Goal: Information Seeking & Learning: Learn about a topic

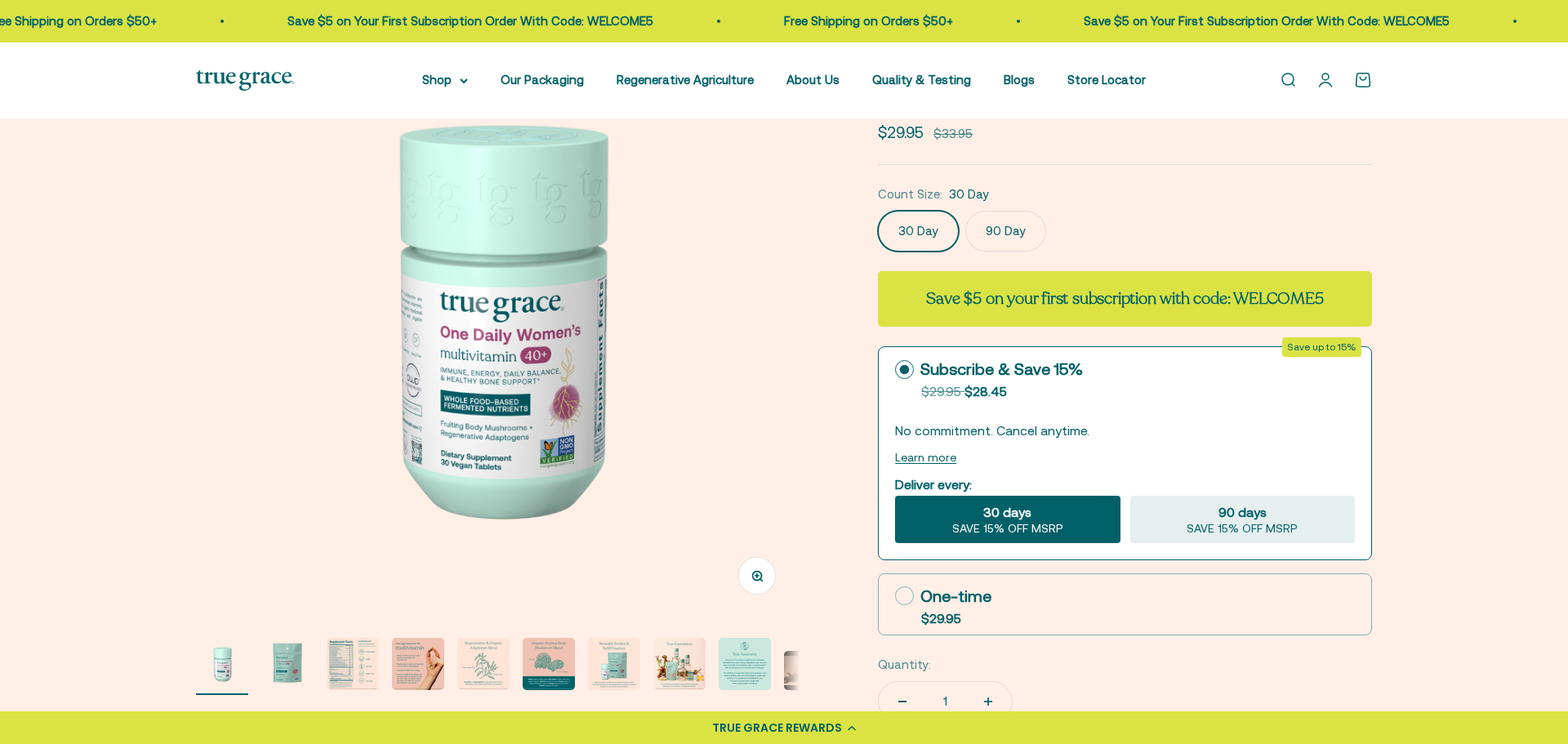
click at [277, 660] on img "Go to item 2" at bounding box center [288, 664] width 53 height 53
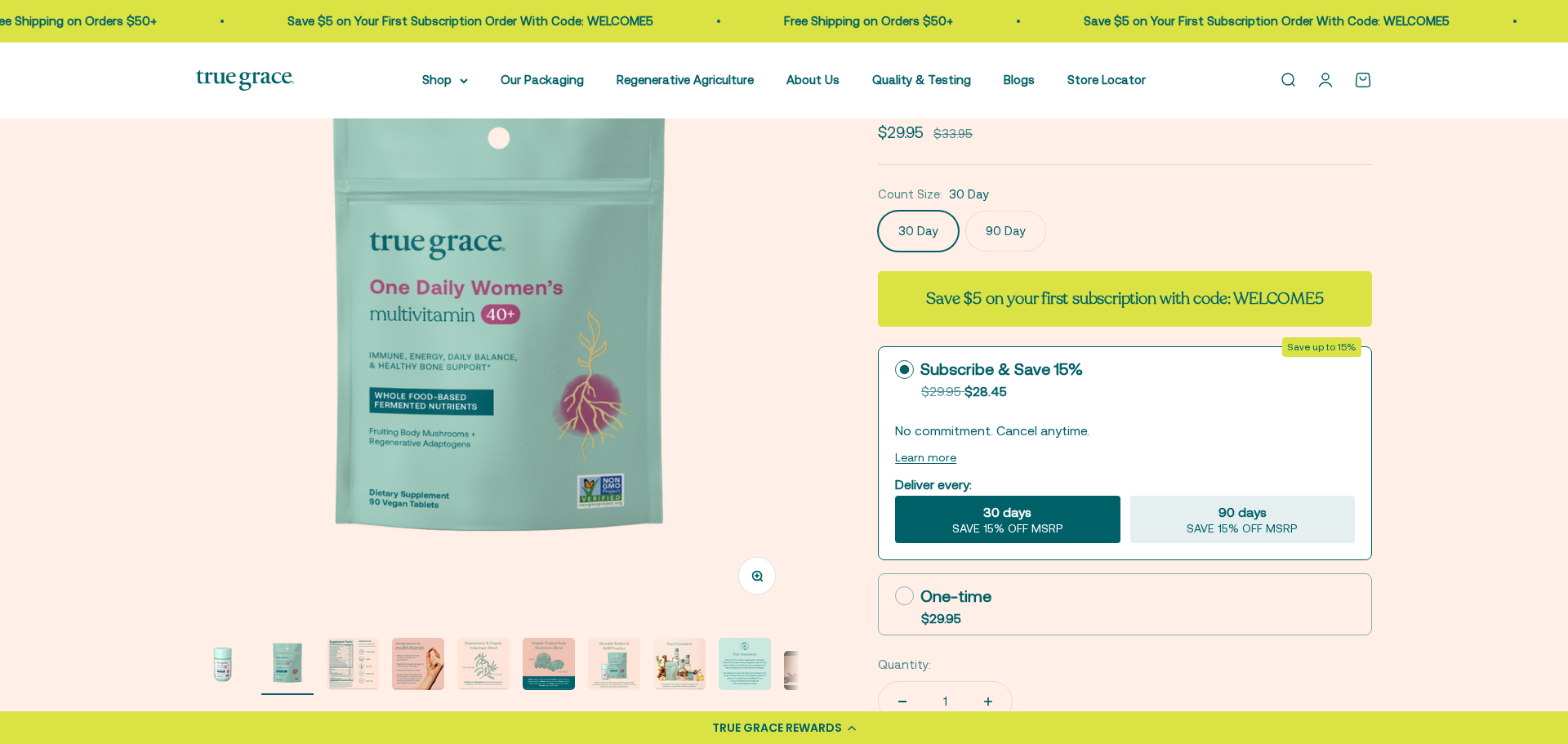
scroll to position [0, 623]
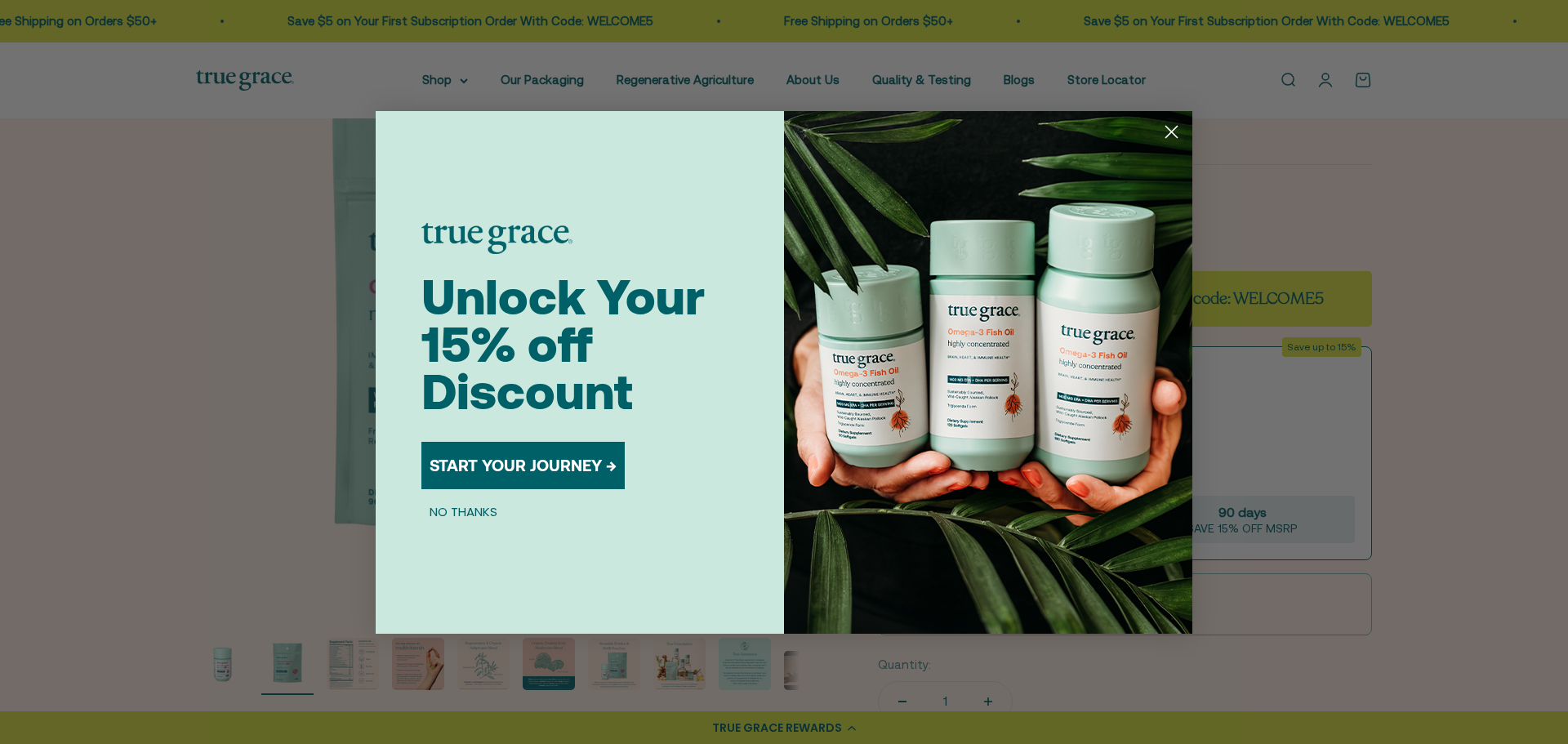
click at [1168, 136] on circle "Close dialog" at bounding box center [1171, 131] width 27 height 27
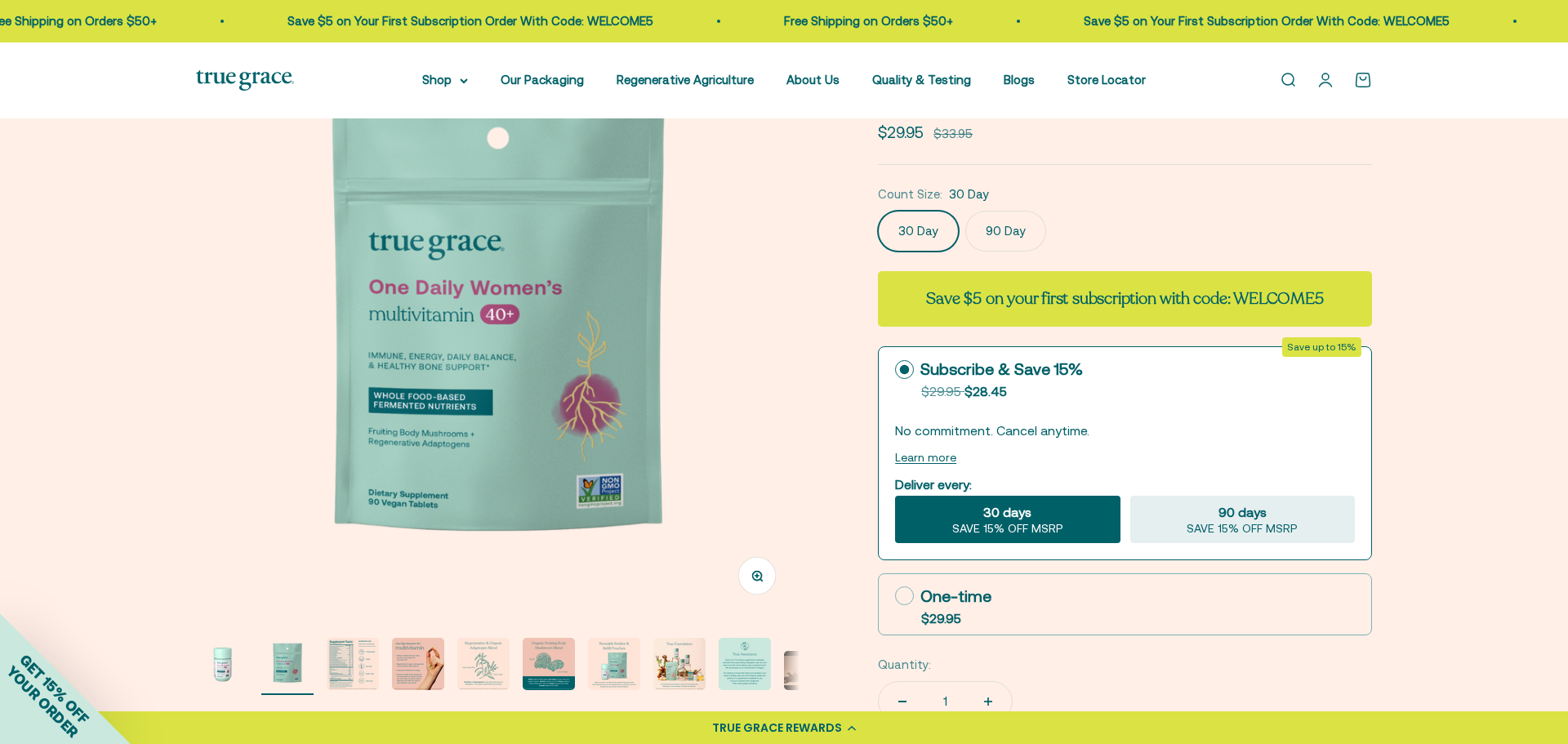
click at [354, 674] on img "Go to item 3" at bounding box center [353, 664] width 53 height 53
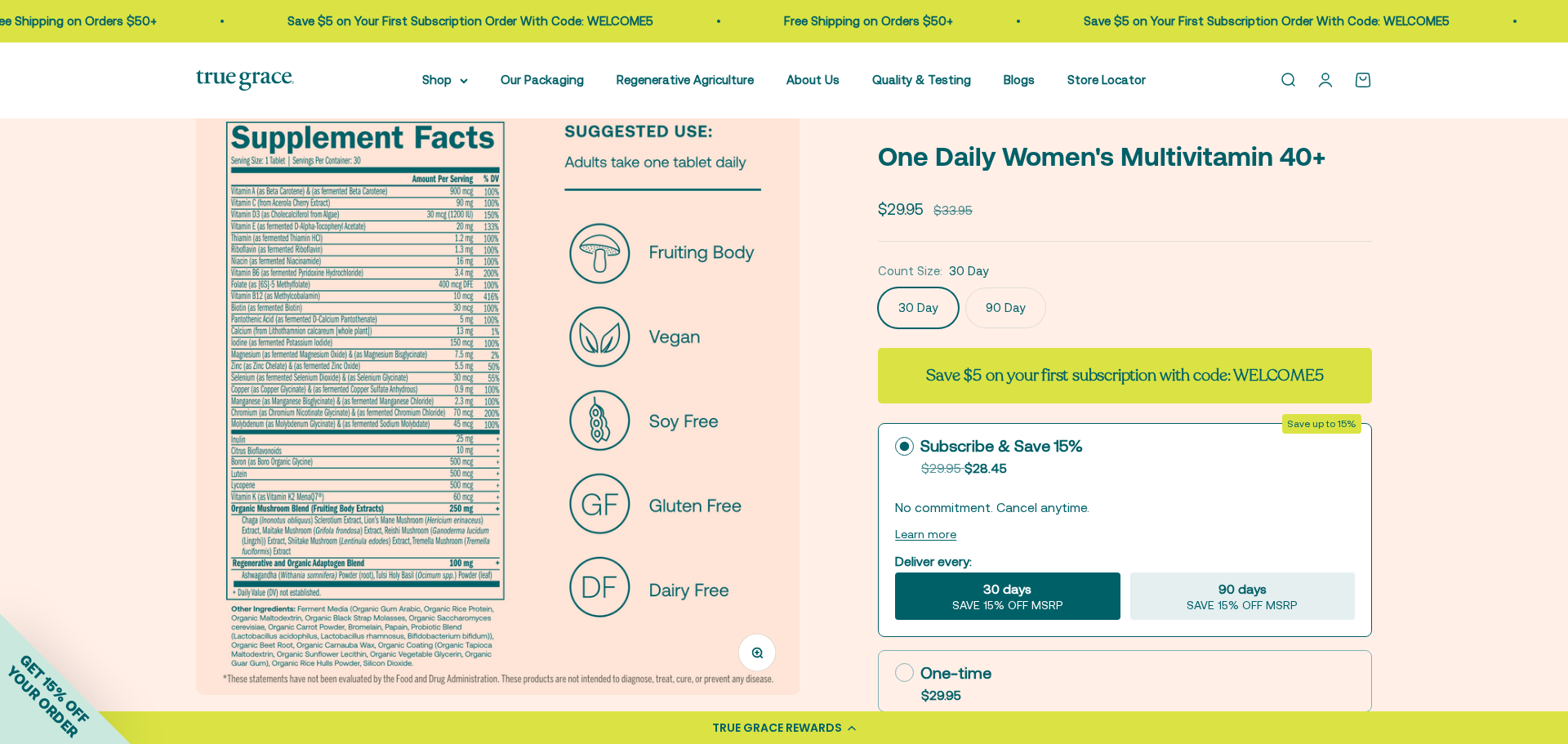
scroll to position [190, 0]
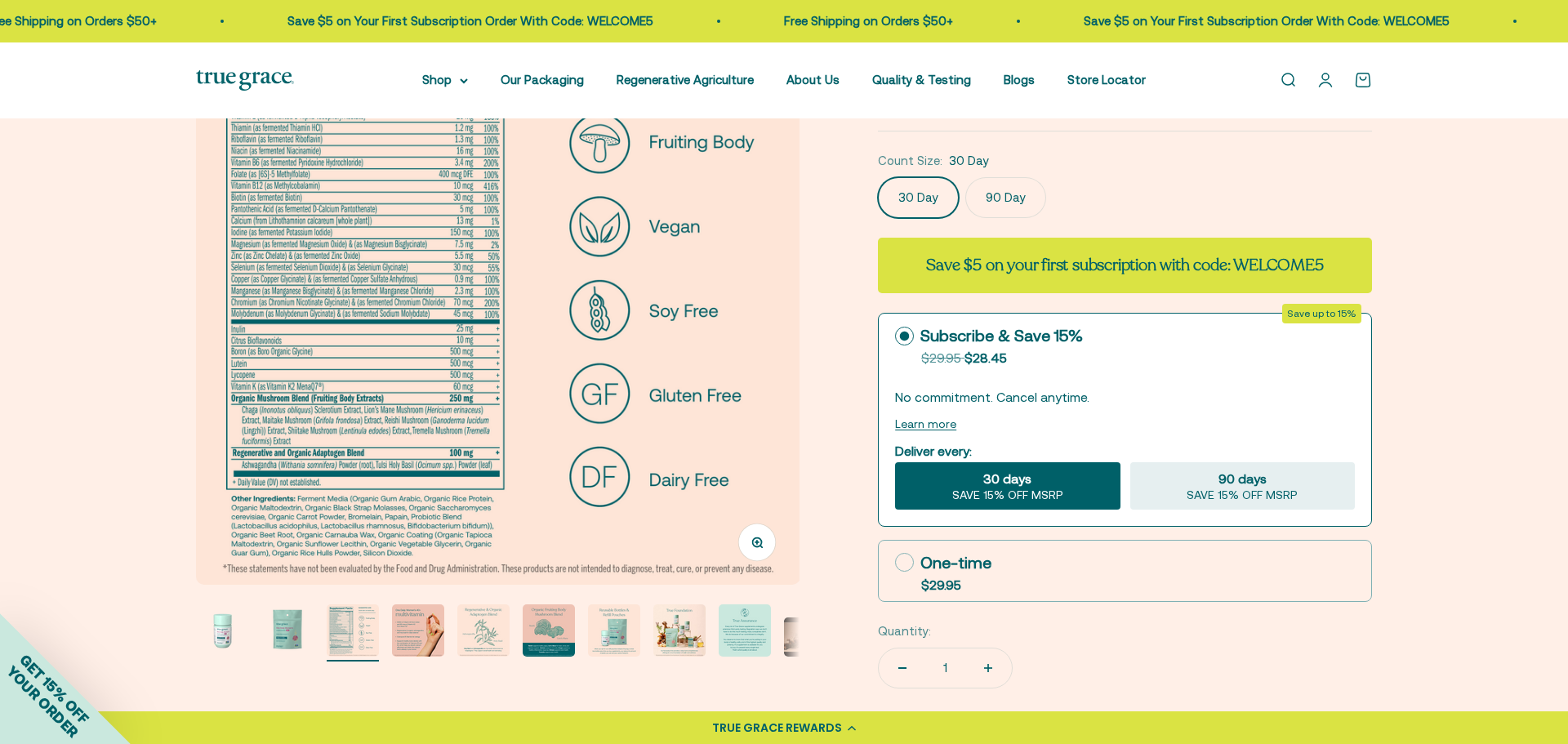
click at [487, 627] on img "Go to item 5" at bounding box center [483, 631] width 53 height 53
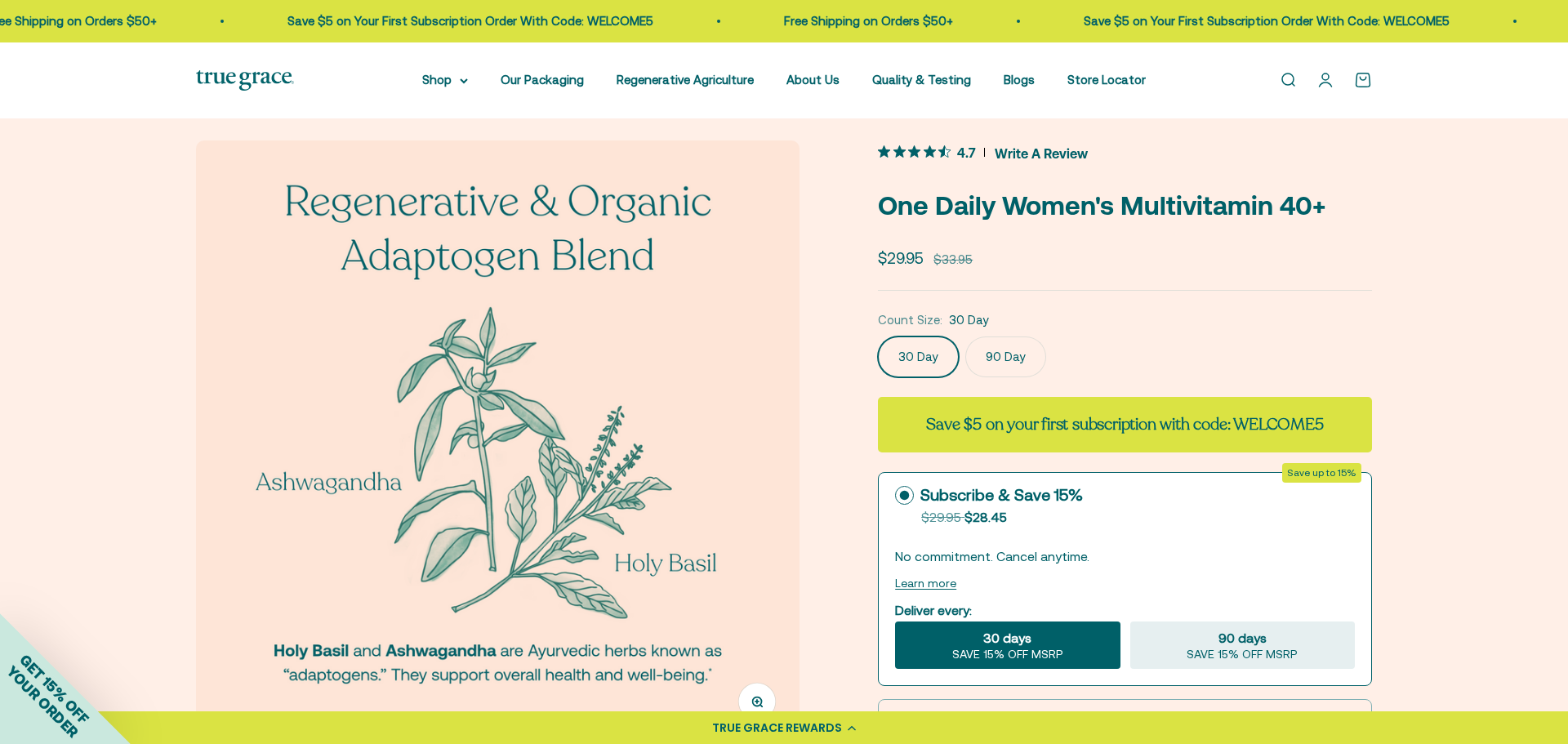
scroll to position [18, 0]
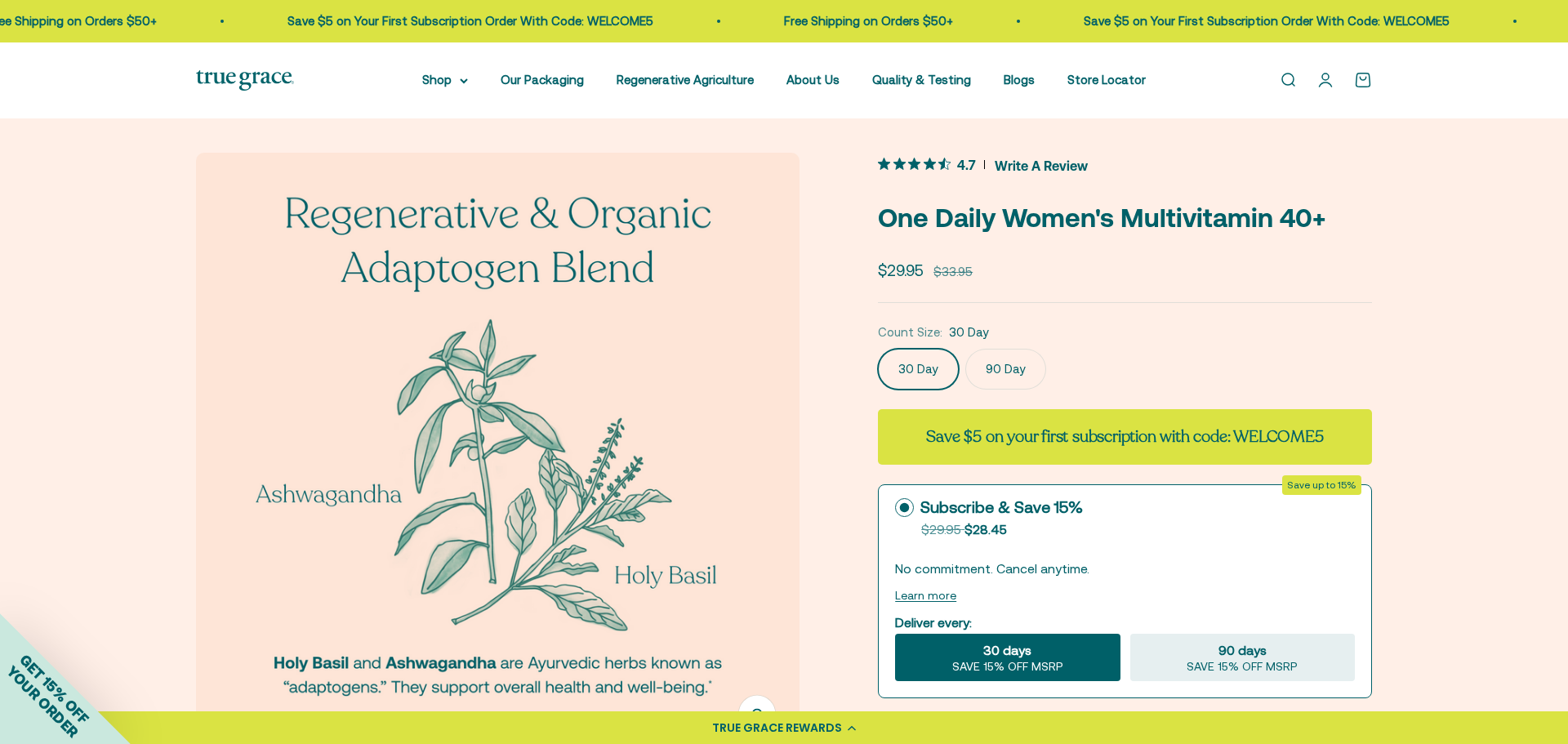
click at [962, 168] on span "4.7" at bounding box center [966, 164] width 18 height 18
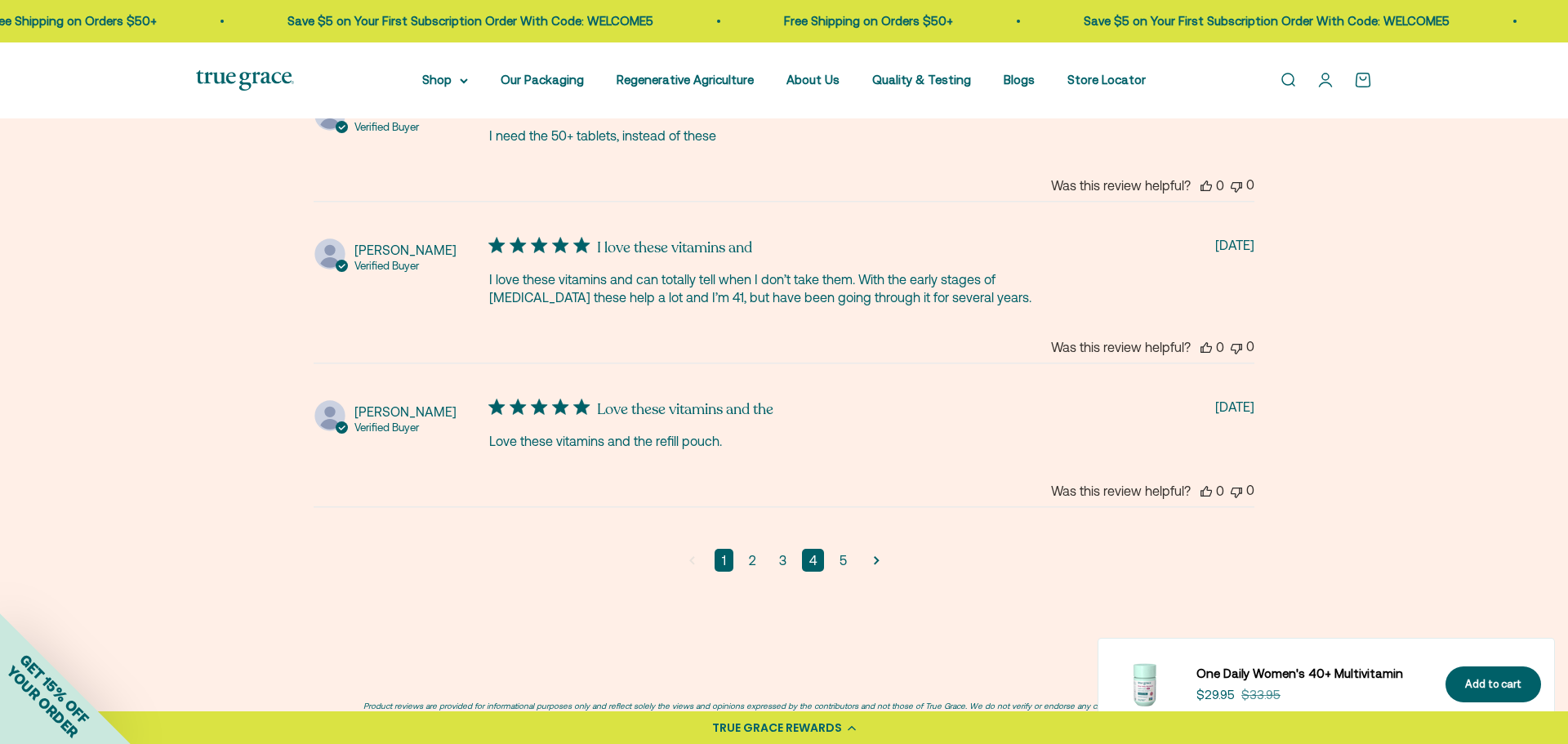
scroll to position [4023, 0]
click at [752, 560] on link "2" at bounding box center [752, 559] width 22 height 23
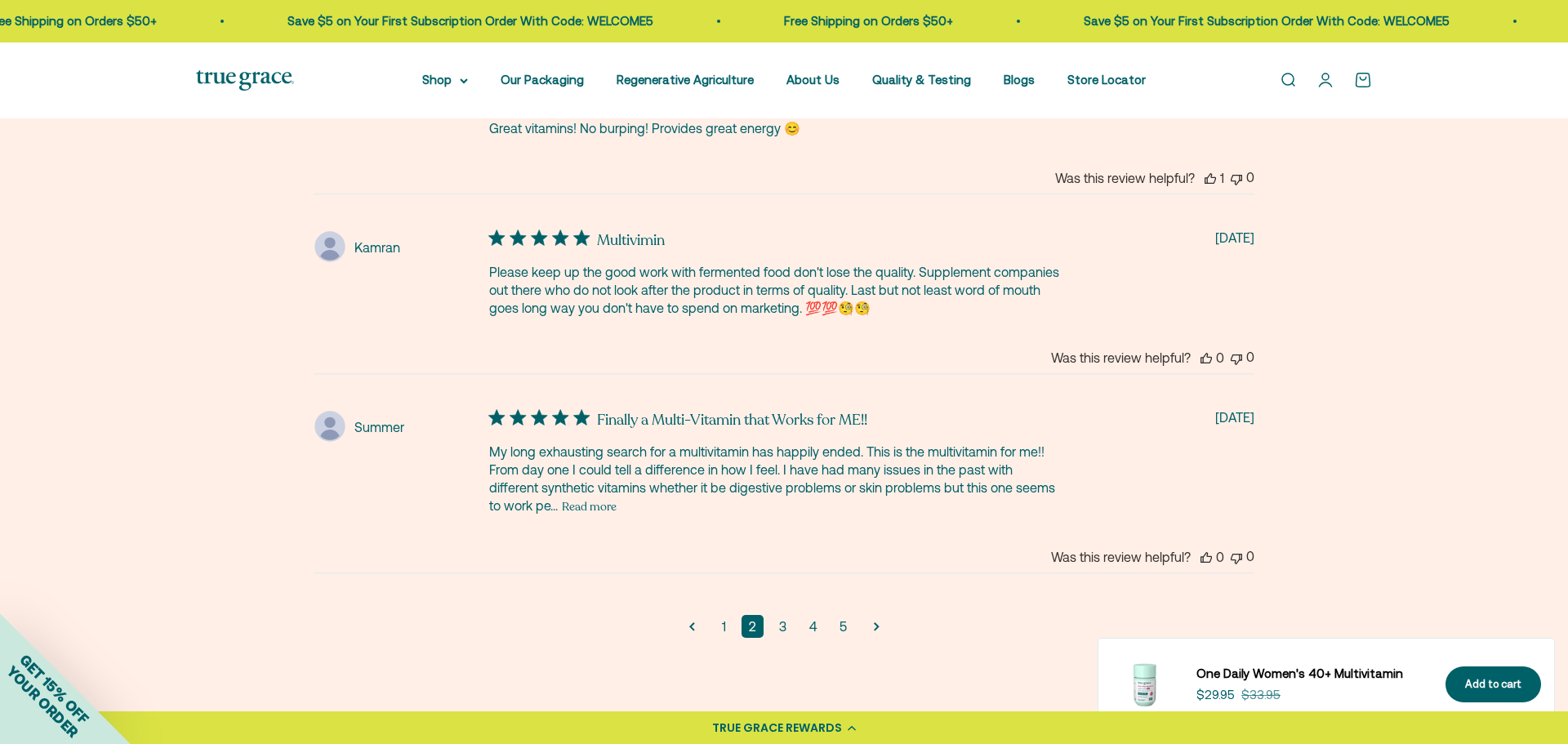
scroll to position [3985, 0]
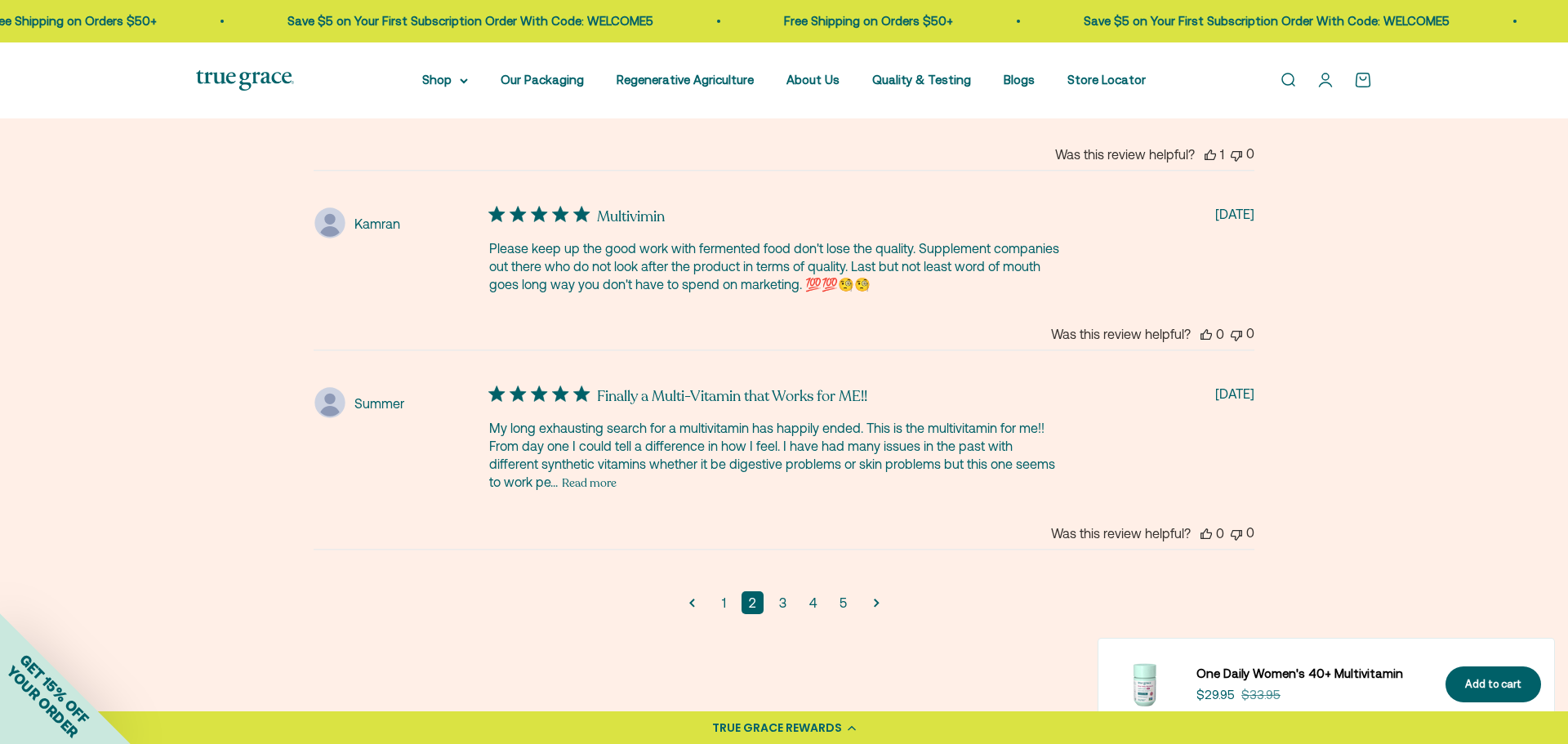
click at [562, 486] on button "Read more" at bounding box center [589, 483] width 54 height 19
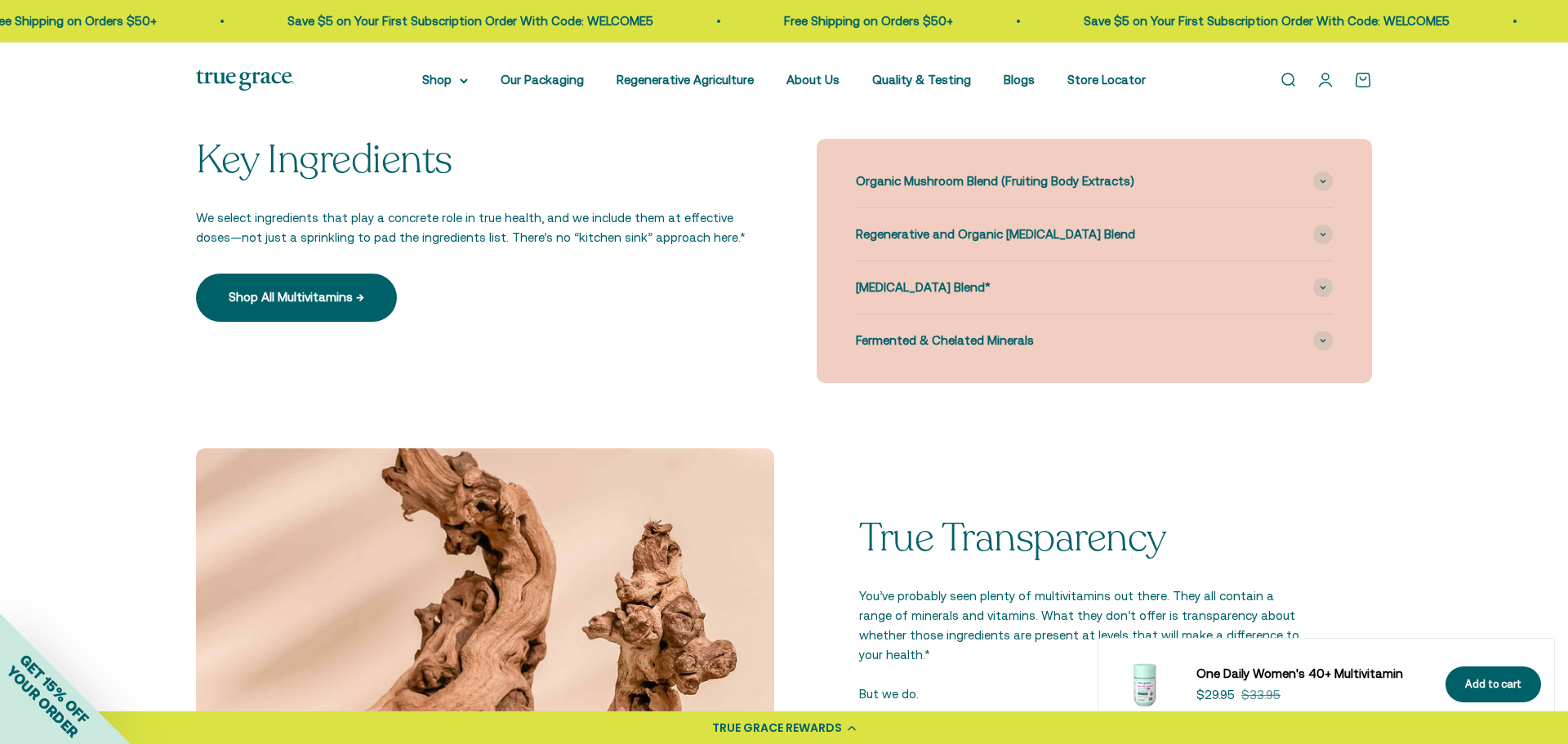
scroll to position [1577, 0]
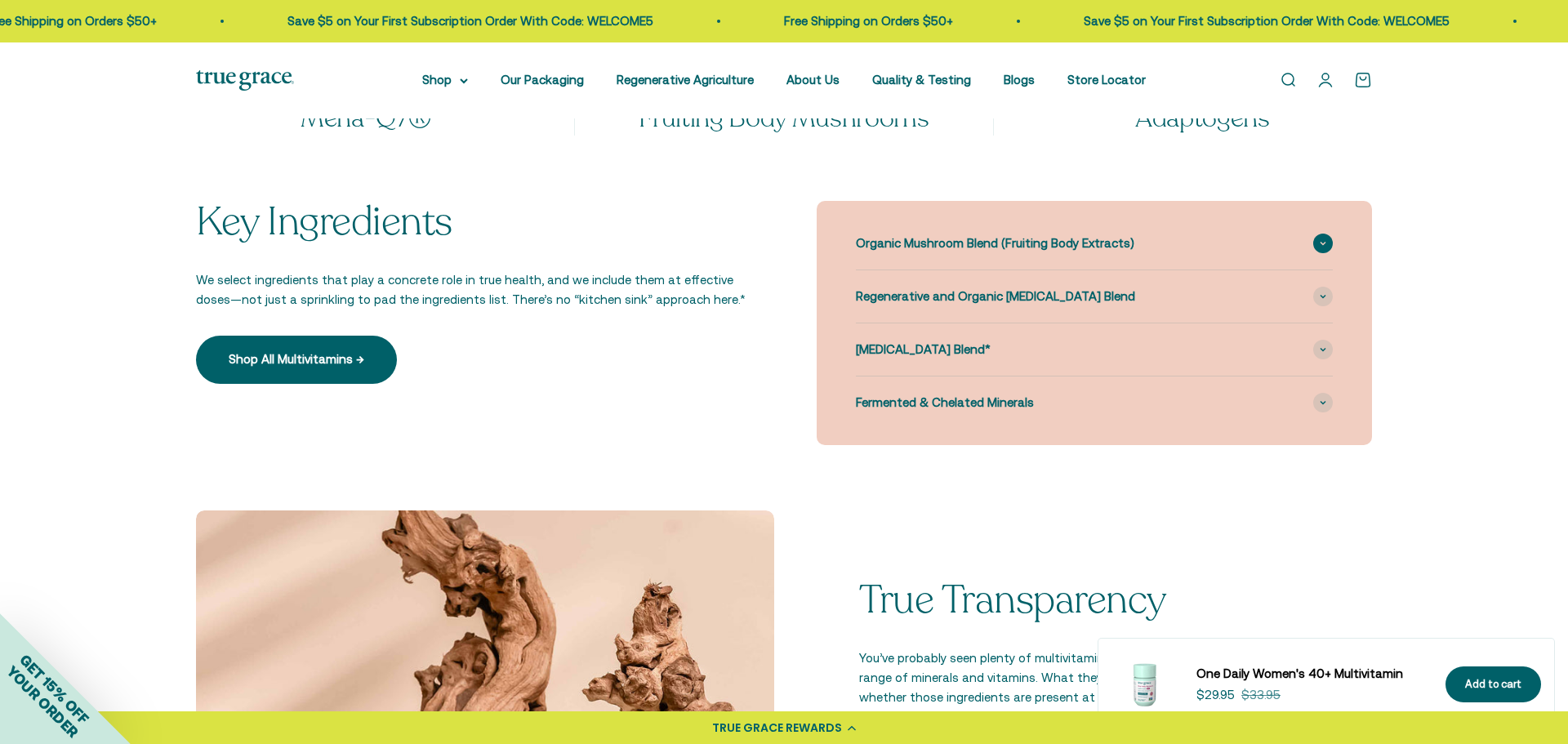
click at [927, 241] on span "Organic Mushroom Blend (Fruiting Body Extracts)" at bounding box center [995, 243] width 278 height 19
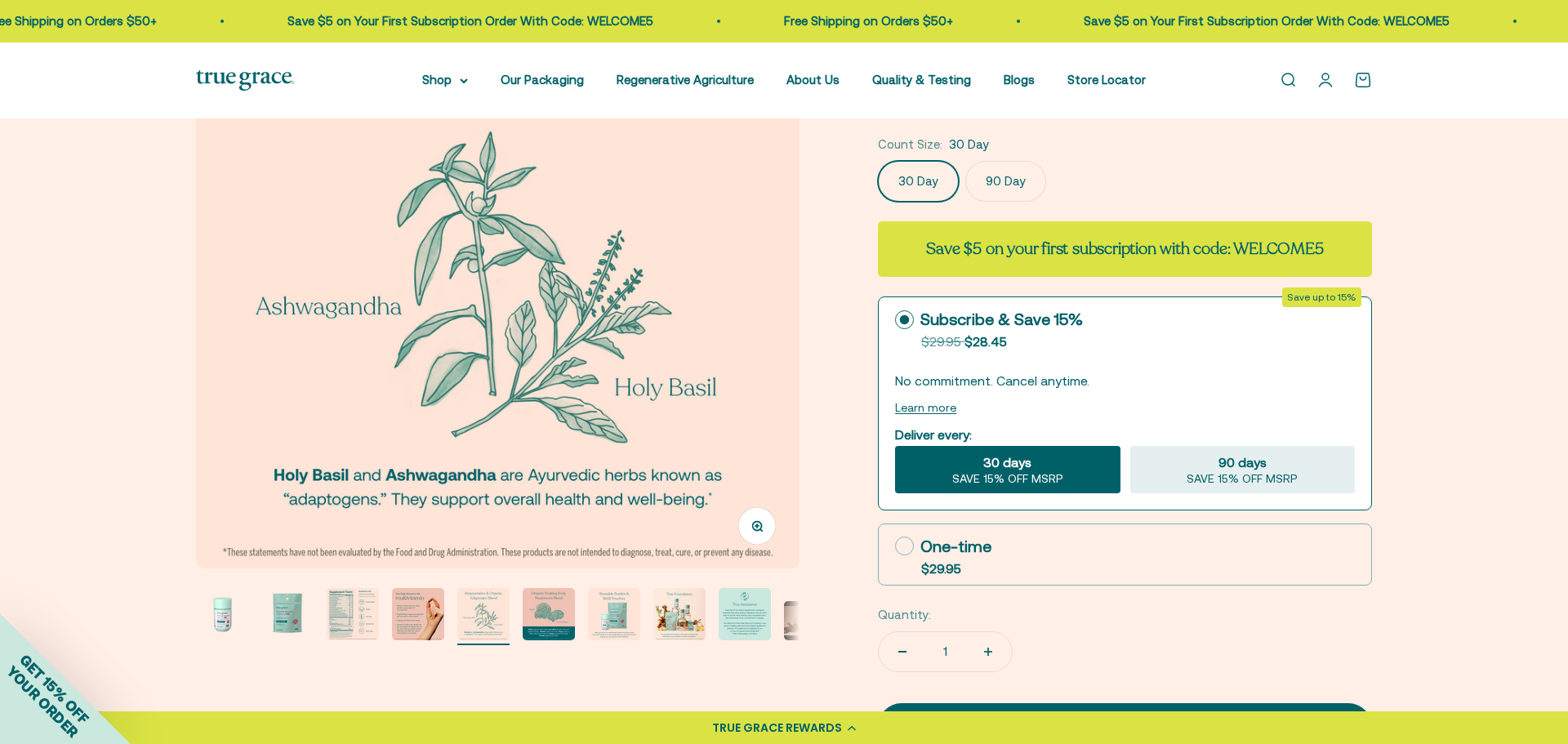
scroll to position [0, 0]
